Goal: Find specific page/section: Find specific page/section

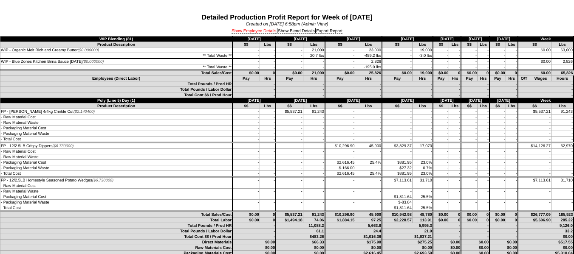
click at [254, 30] on link "Show Employee Details" at bounding box center [253, 31] width 45 height 5
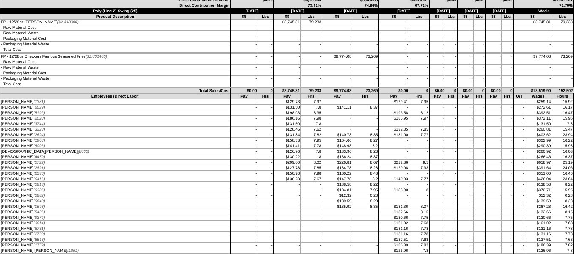
scroll to position [1826, 0]
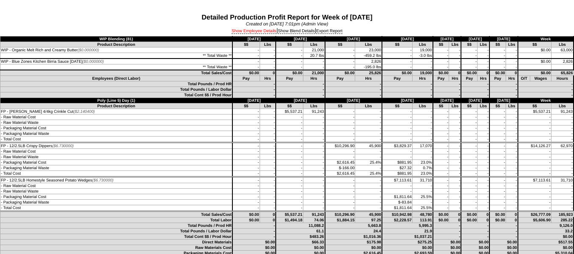
click at [250, 32] on link "Show Employee Details" at bounding box center [253, 31] width 45 height 5
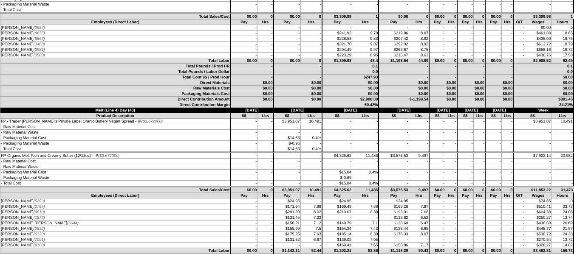
scroll to position [2379, 0]
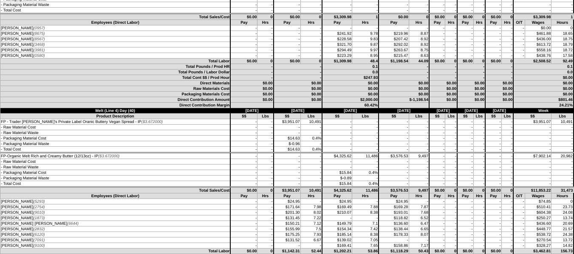
click at [336, 113] on tbody "Total Labor $0.00 0 $0.00 0 $1,309.98 48.4 $1,198.54 44.09" at bounding box center [286, 126] width 573 height 135
click at [409, 140] on td "-" at bounding box center [419, 139] width 20 height 6
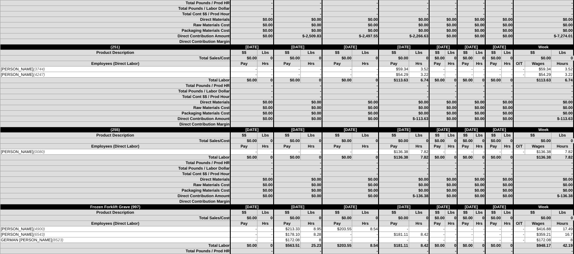
scroll to position [3162, 0]
